Goal: Information Seeking & Learning: Learn about a topic

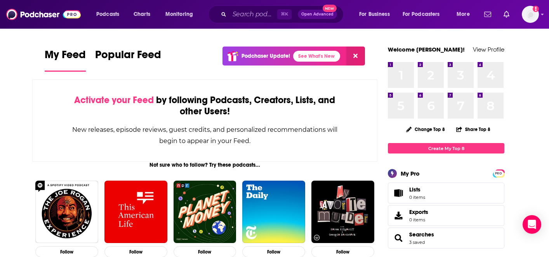
click at [306, 160] on div "Activate your Feed by following Podcasts, Creators, Lists, and other Users! New…" at bounding box center [204, 121] width 345 height 82
click at [241, 6] on div "⌘ K Open Advanced New" at bounding box center [275, 14] width 135 height 18
click at [241, 15] on input "Search podcasts, credits, & more..." at bounding box center [253, 14] width 48 height 12
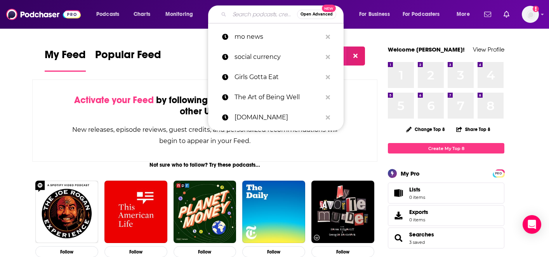
click at [240, 15] on input "Search podcasts, credits, & more..." at bounding box center [263, 14] width 68 height 12
paste input "The Who What Wear Podcast"
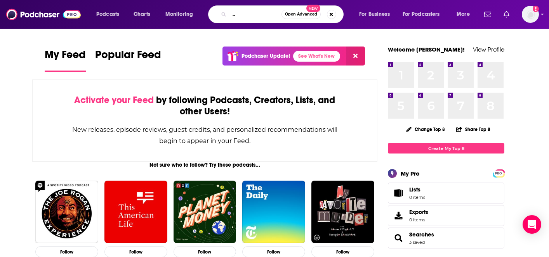
type input "The Who What Wear Podcast"
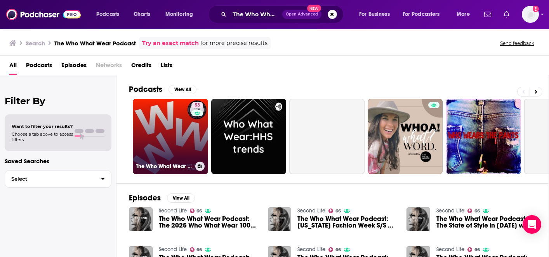
click at [153, 131] on link "53 The Who What Wear Podcast" at bounding box center [170, 136] width 75 height 75
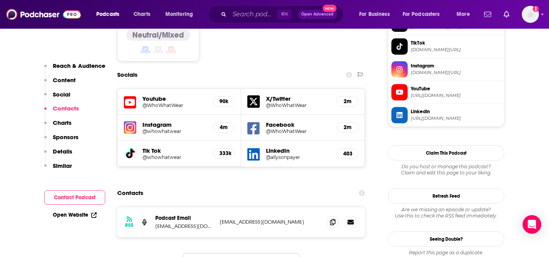
scroll to position [724, 0]
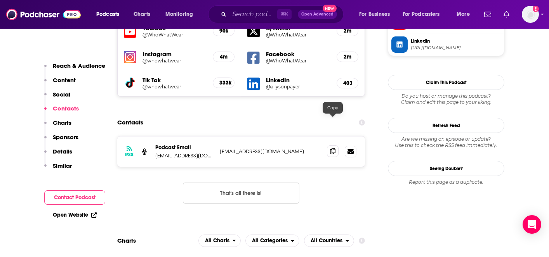
click at [332, 148] on icon at bounding box center [332, 151] width 5 height 6
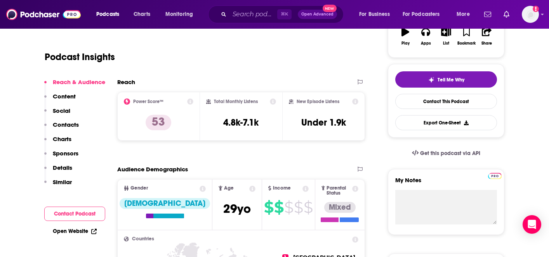
scroll to position [0, 0]
